Goal: Find specific page/section: Find specific page/section

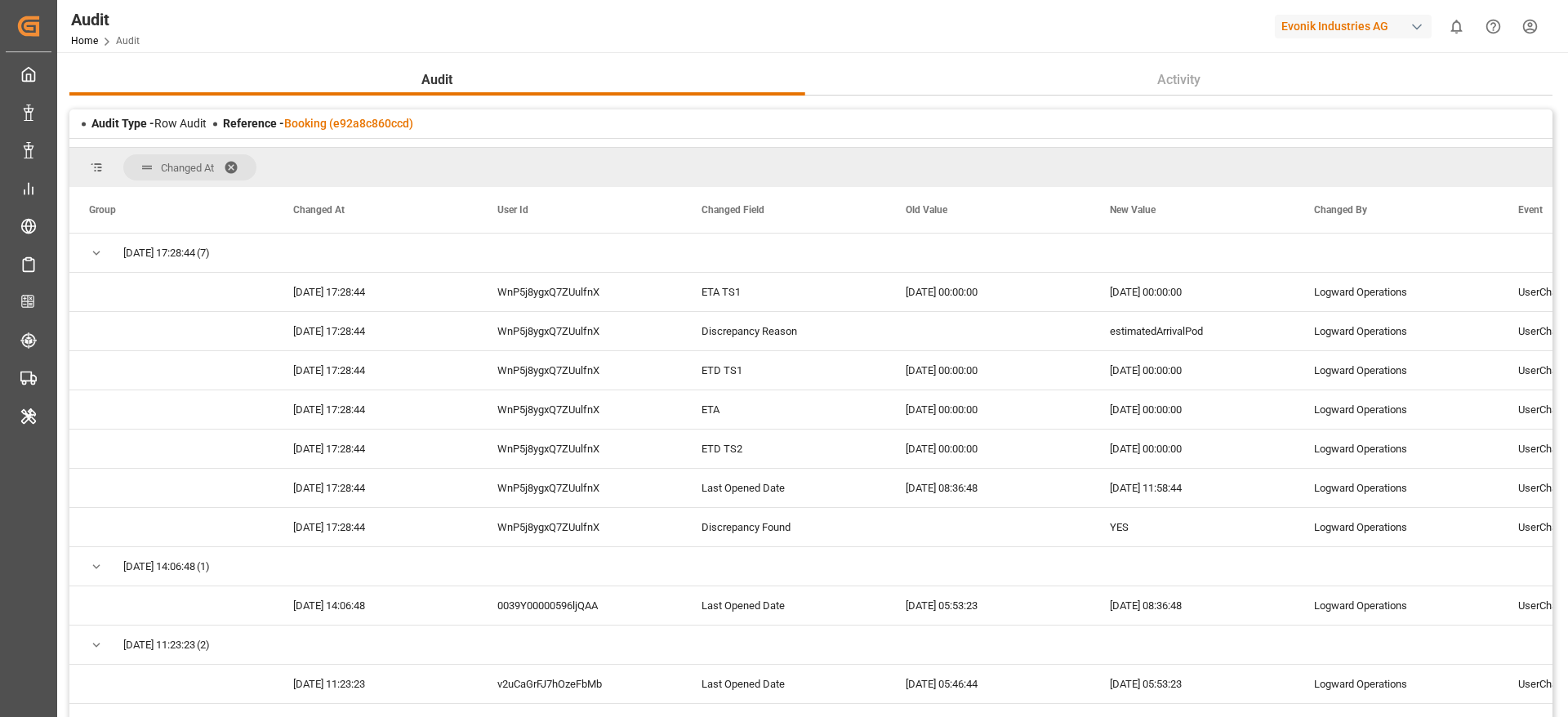
click at [325, 112] on div "Audit Type - Row Audit Reference - Booking (e92a8c860ccd)" at bounding box center [811, 124] width 1483 height 28
click at [340, 110] on div "Audit Type - Row Audit Reference - Booking (e92a8c860ccd)" at bounding box center [811, 124] width 1483 height 28
click at [1300, 23] on div "Evonik Industries AG" at bounding box center [1353, 27] width 157 height 24
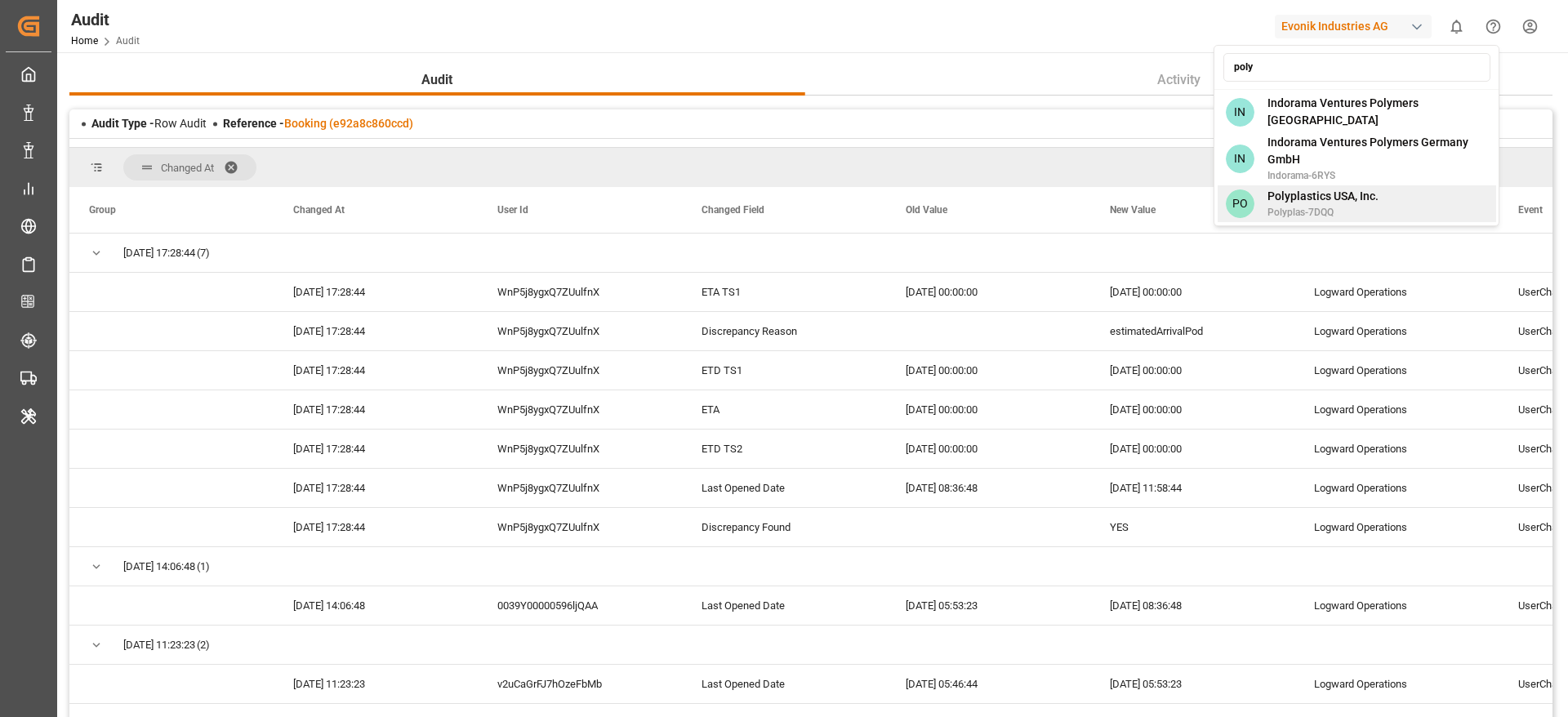
type input "poly"
click at [1296, 196] on span "Polyplastics USA, Inc." at bounding box center [1324, 196] width 111 height 17
